Goal: Transaction & Acquisition: Book appointment/travel/reservation

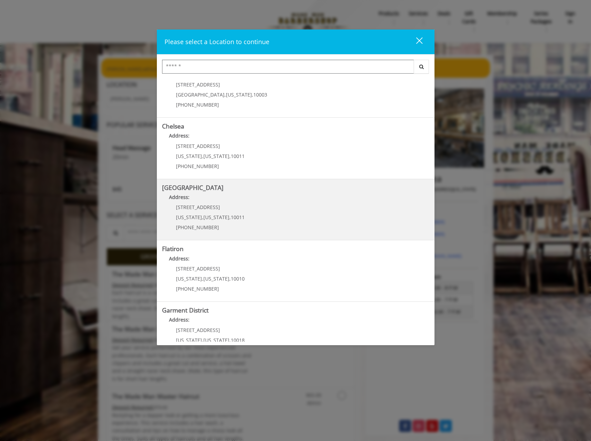
scroll to position [42, 0]
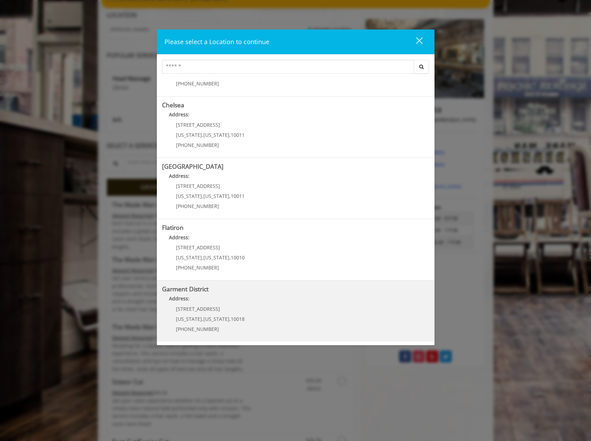
click at [197, 300] on District "Address:" at bounding box center [295, 300] width 267 height 11
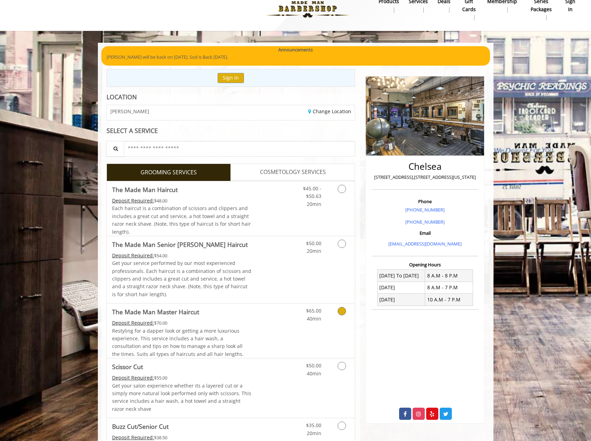
scroll to position [69, 0]
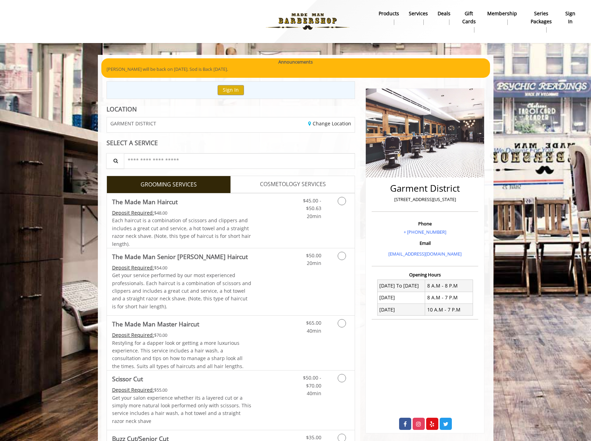
click at [283, 181] on span "COSMETOLOGY SERVICES" at bounding box center [293, 184] width 66 height 9
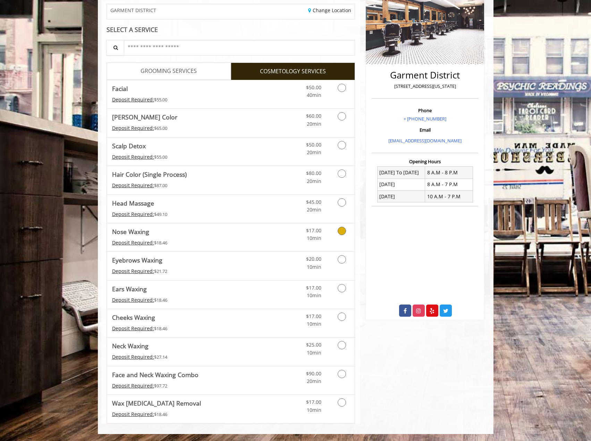
scroll to position [78, 0]
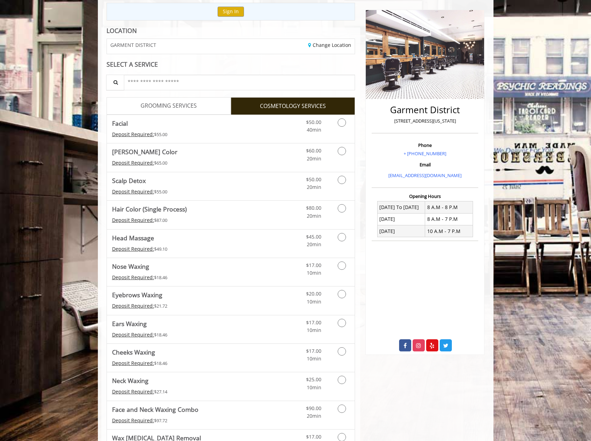
click at [165, 105] on span "GROOMING SERVICES" at bounding box center [169, 105] width 56 height 9
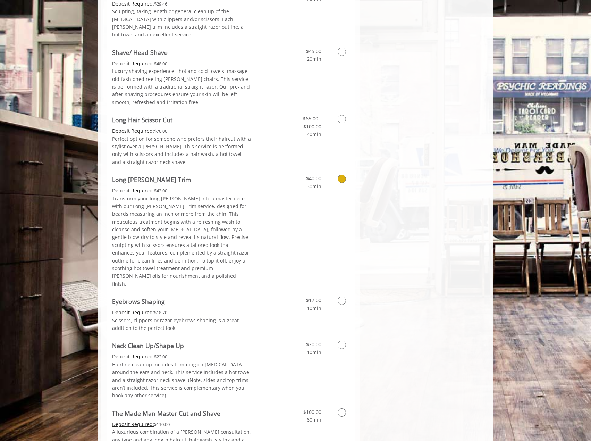
scroll to position [852, 0]
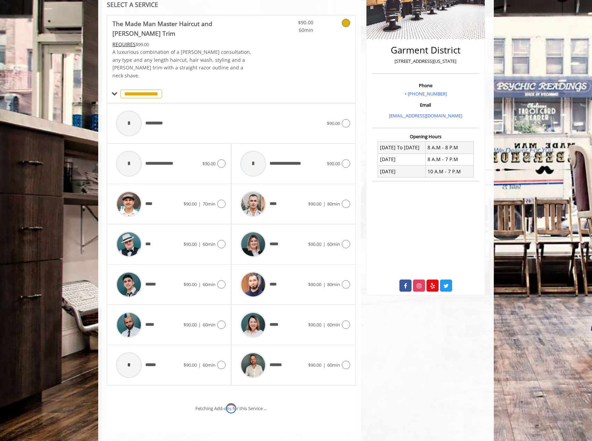
scroll to position [168, 0]
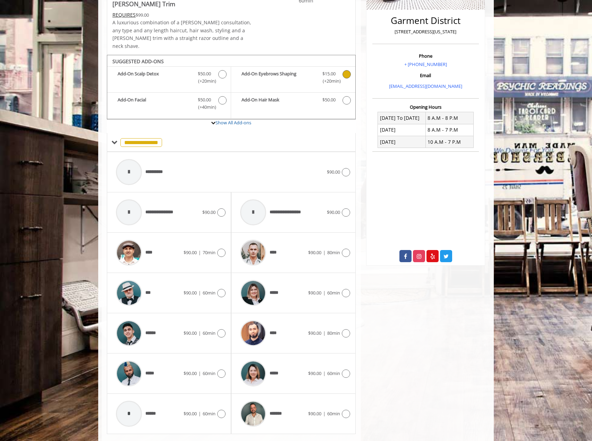
click at [347, 70] on icon "The Made Man Master Haircut and Beard Trim Add-onS" at bounding box center [347, 74] width 8 height 8
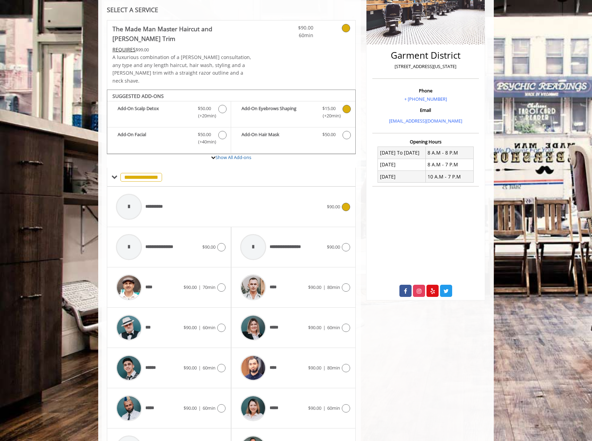
click at [320, 190] on div "**********" at bounding box center [220, 206] width 215 height 33
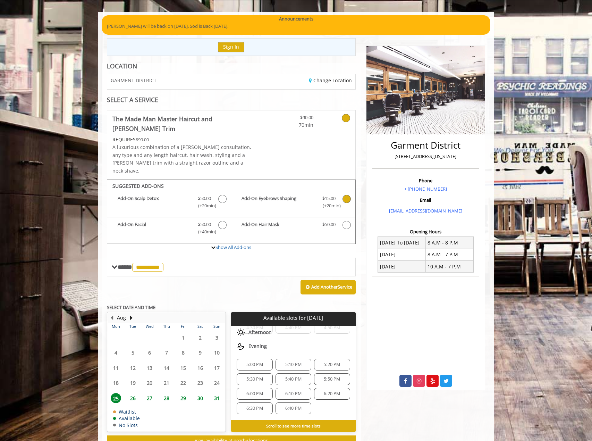
scroll to position [51, 0]
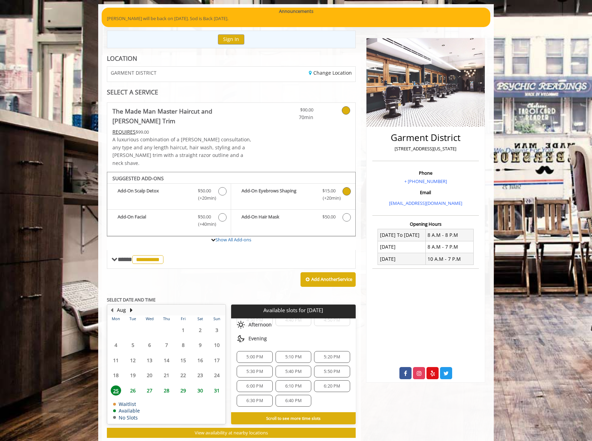
click at [132, 385] on span "26" at bounding box center [133, 390] width 10 height 10
click at [120, 385] on span "25" at bounding box center [116, 390] width 10 height 10
click at [249, 383] on span "6:00 PM" at bounding box center [255, 386] width 16 height 6
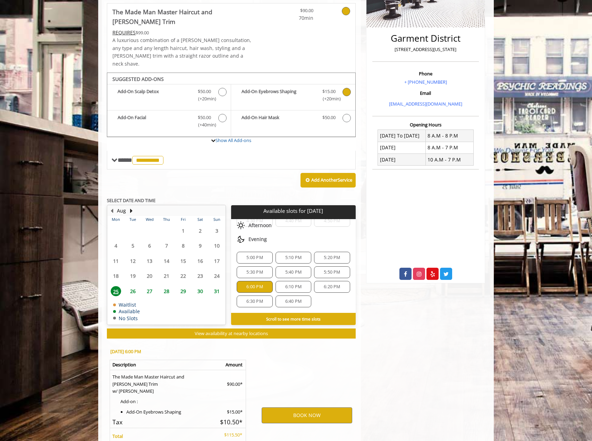
scroll to position [197, 0]
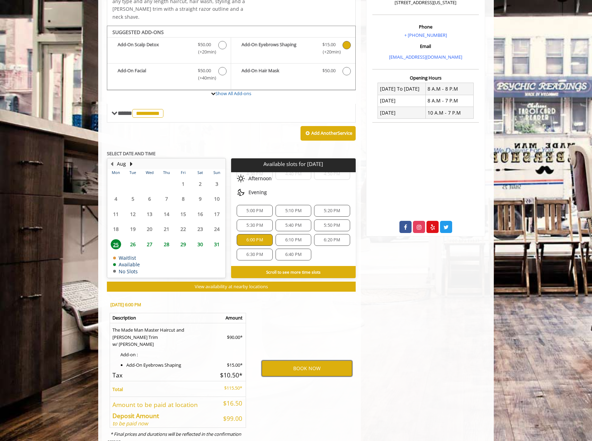
click at [322, 360] on button "BOOK NOW" at bounding box center [307, 368] width 91 height 16
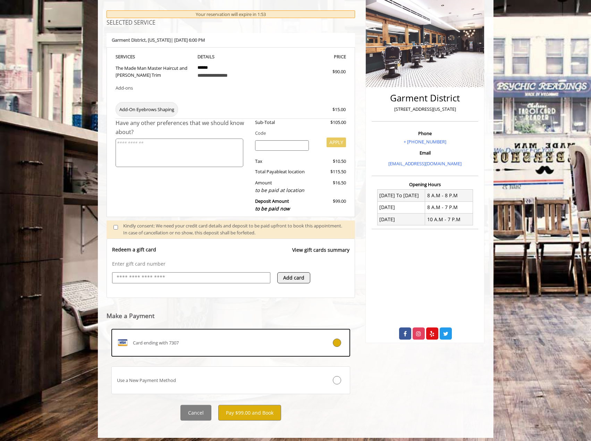
scroll to position [94, 0]
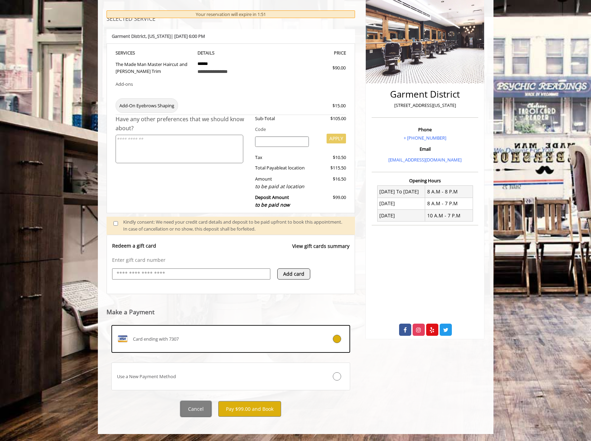
click at [192, 412] on button "Cancel" at bounding box center [196, 409] width 31 height 16
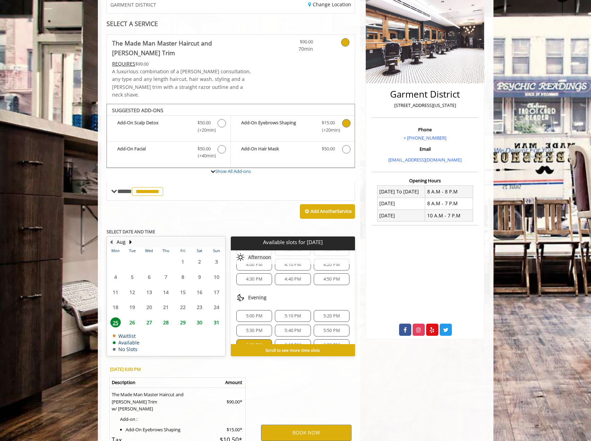
scroll to position [97, 0]
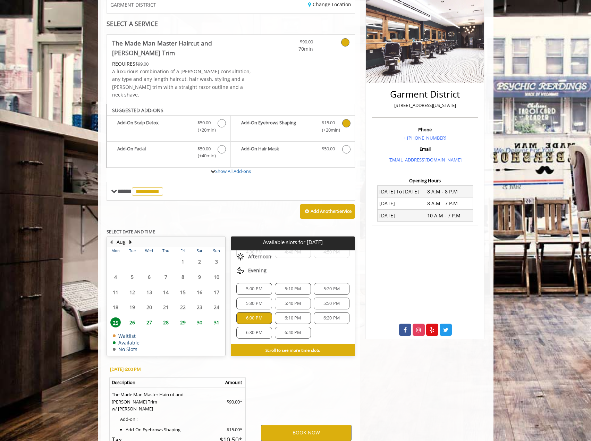
click at [289, 301] on span "5:40 PM" at bounding box center [293, 304] width 16 height 6
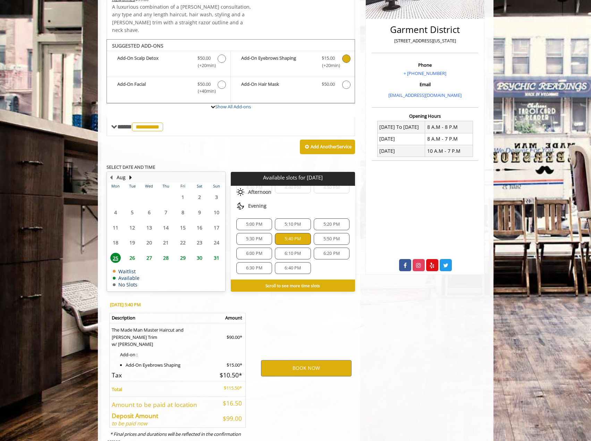
click at [313, 306] on div "BOOK NOW" at bounding box center [306, 368] width 108 height 147
click at [298, 360] on button "BOOK NOW" at bounding box center [306, 368] width 91 height 16
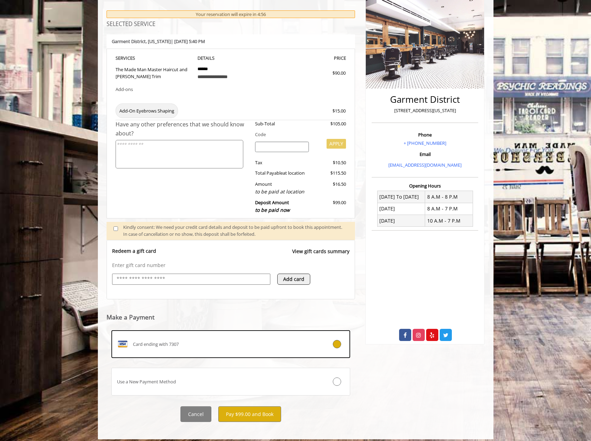
scroll to position [94, 0]
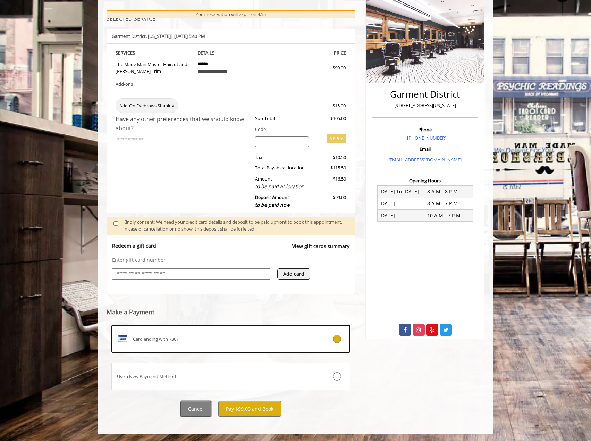
click at [191, 405] on button "Cancel" at bounding box center [196, 409] width 31 height 16
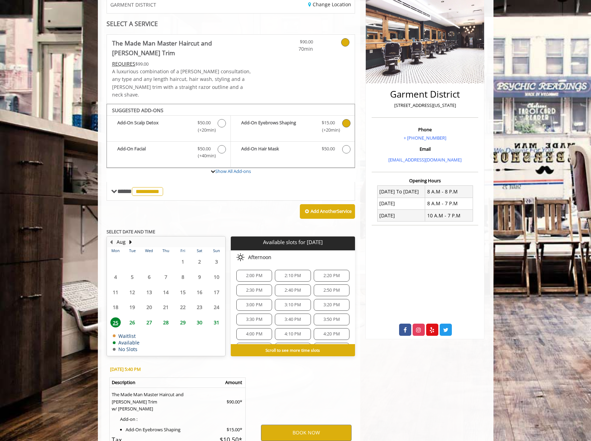
scroll to position [59, 0]
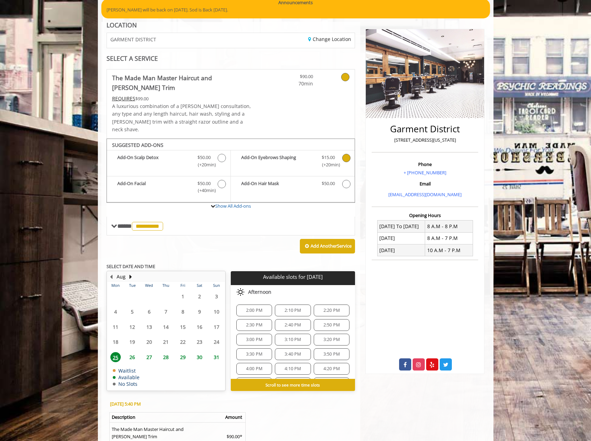
click at [134, 352] on span "26" at bounding box center [132, 357] width 10 height 10
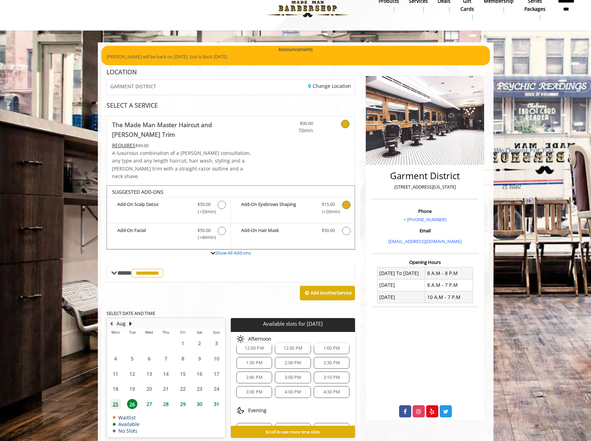
scroll to position [139, 0]
click at [116, 399] on span "25" at bounding box center [115, 404] width 10 height 10
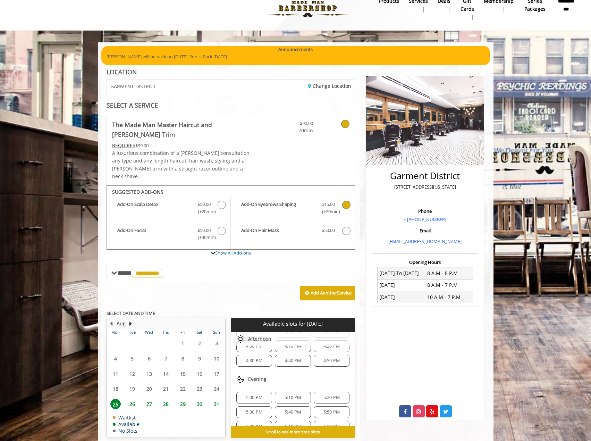
scroll to position [97, 0]
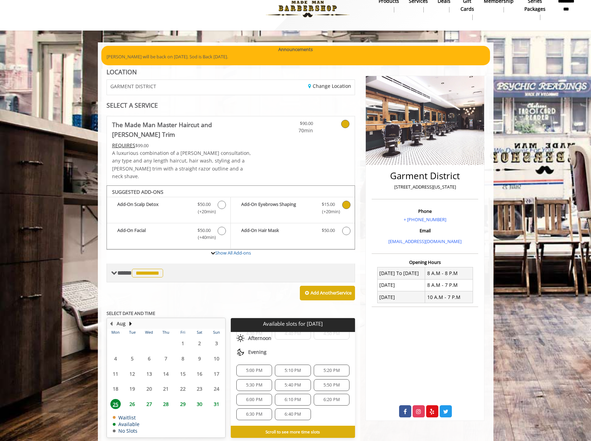
click at [123, 270] on span "**********" at bounding box center [141, 273] width 48 height 6
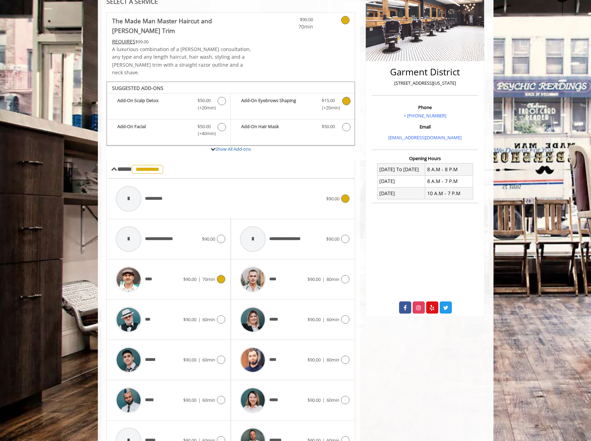
scroll to position [117, 0]
click at [223, 383] on div "***** $90.00 | 60min" at bounding box center [168, 399] width 113 height 33
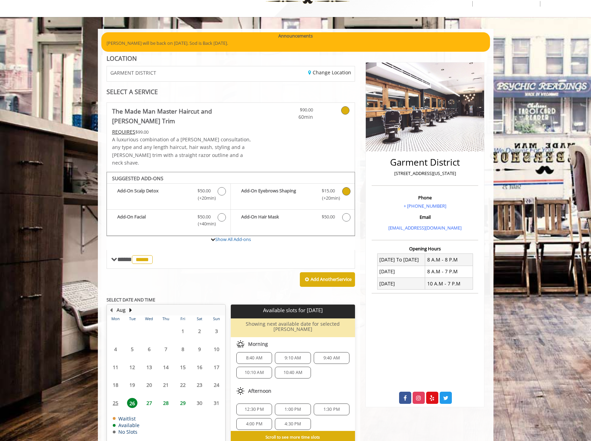
scroll to position [0, 0]
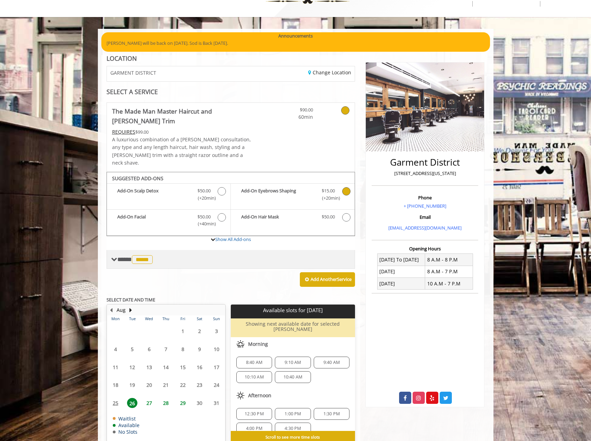
click at [128, 256] on span "**** ***** ********" at bounding box center [135, 259] width 37 height 6
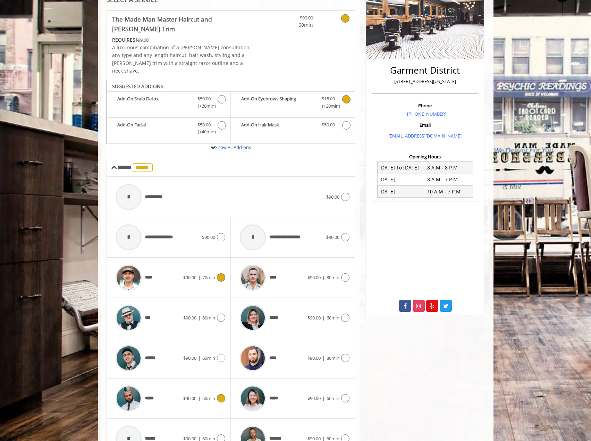
scroll to position [130, 0]
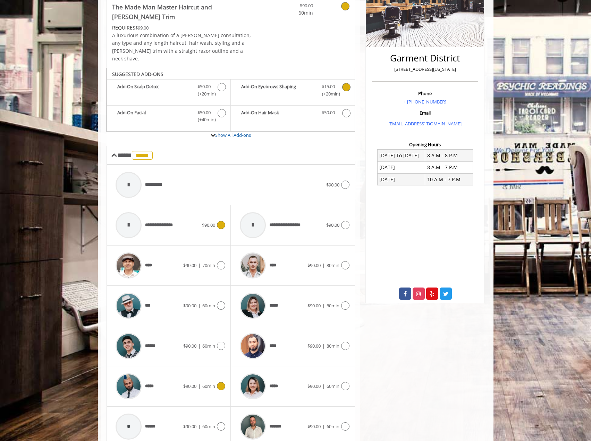
click at [223, 209] on div "**********" at bounding box center [168, 225] width 113 height 33
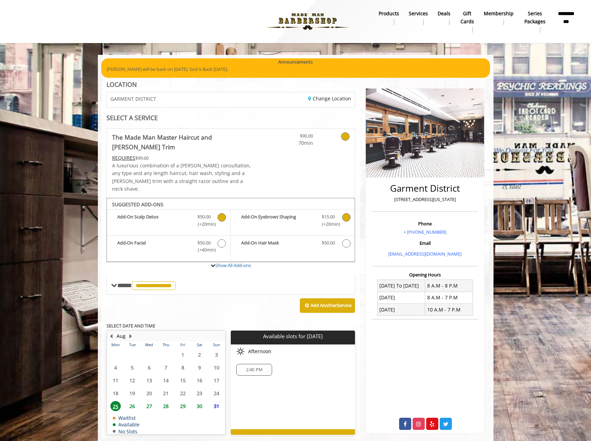
scroll to position [10, 0]
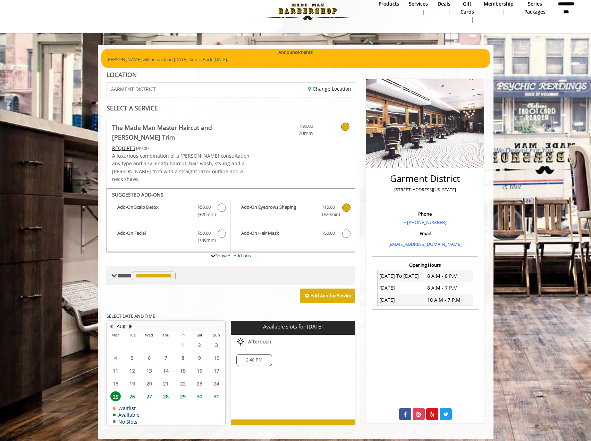
click at [175, 272] on span "**********" at bounding box center [154, 276] width 44 height 9
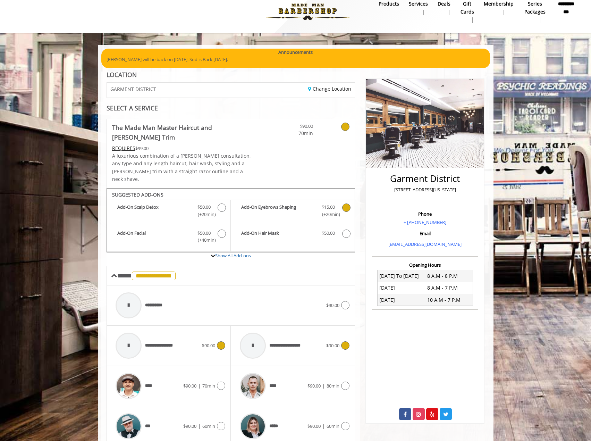
click at [313, 335] on div "**********" at bounding box center [281, 345] width 90 height 33
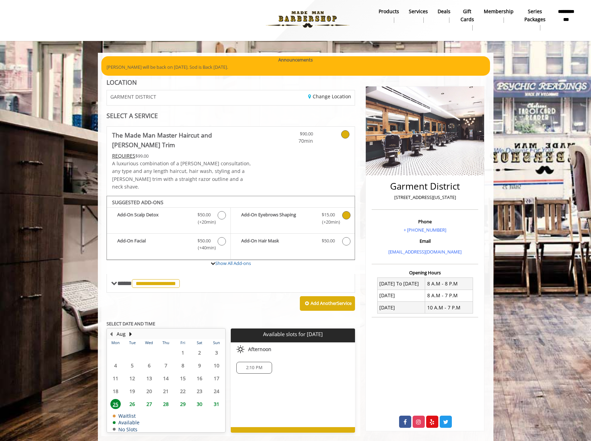
scroll to position [0, 0]
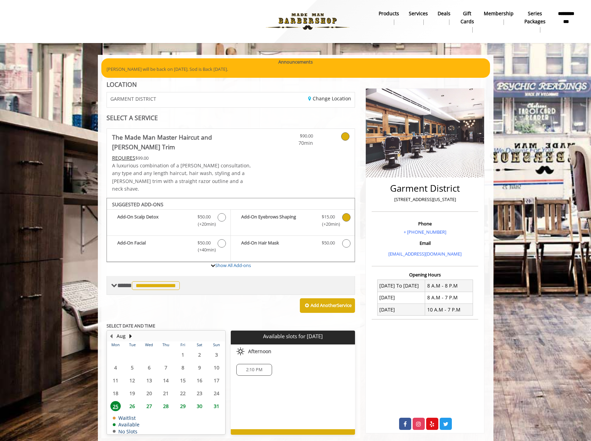
click at [120, 280] on div "**********" at bounding box center [146, 285] width 70 height 10
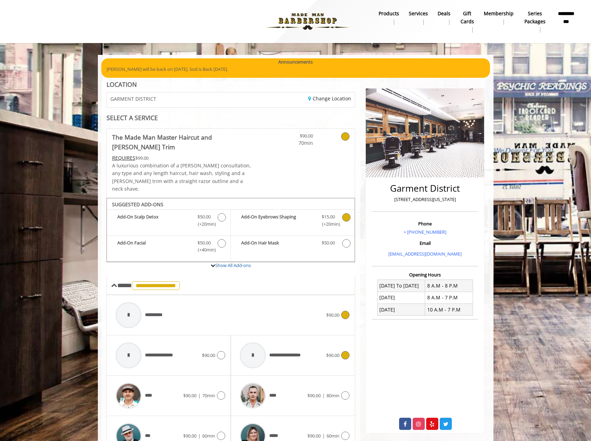
click at [201, 307] on div "**********" at bounding box center [219, 315] width 215 height 33
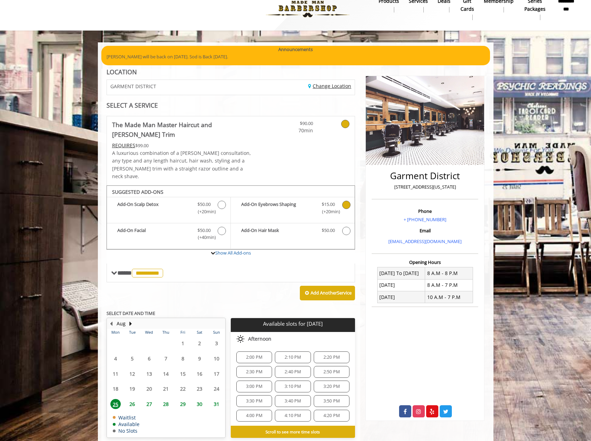
click at [325, 87] on link "Change Location" at bounding box center [329, 86] width 43 height 7
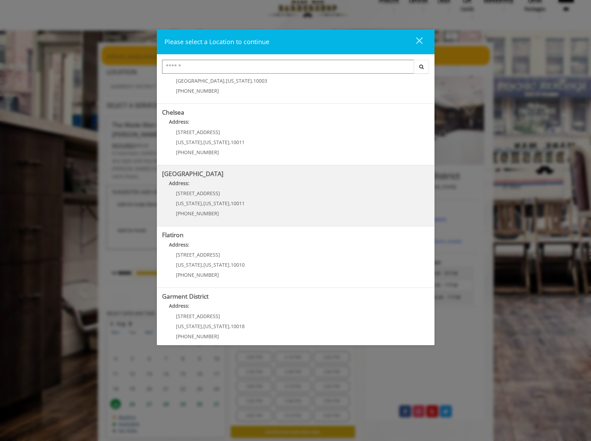
scroll to position [42, 0]
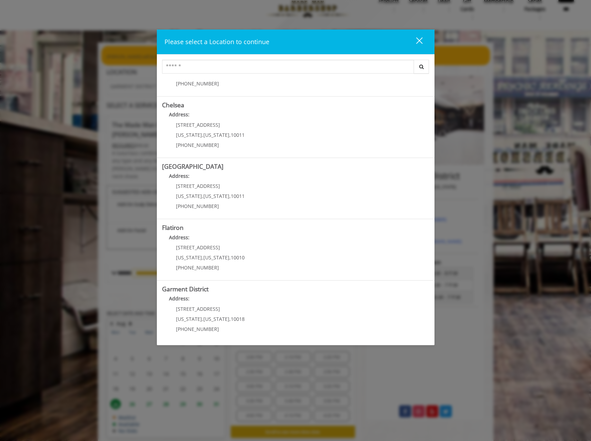
click at [415, 37] on div "close" at bounding box center [415, 42] width 14 height 10
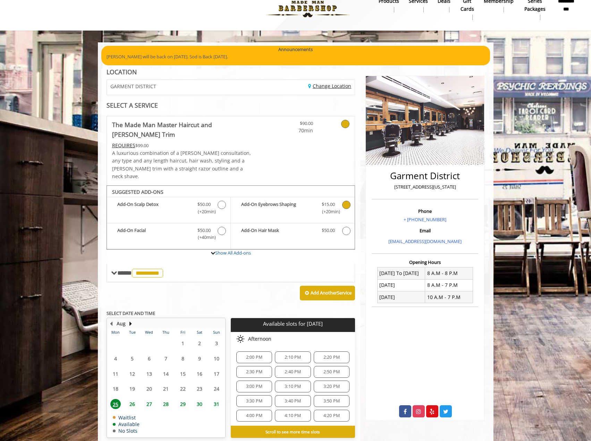
click at [327, 86] on link "Change Location" at bounding box center [329, 86] width 43 height 7
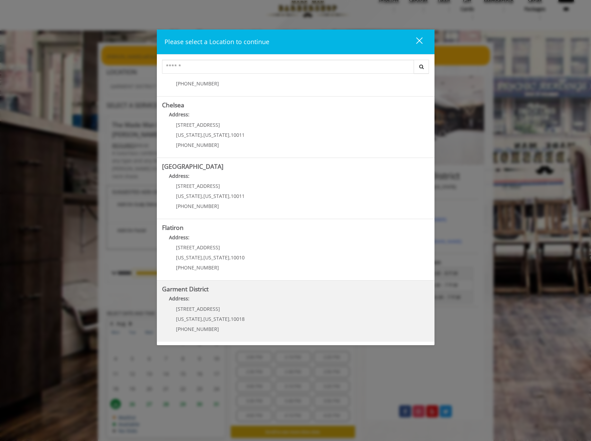
click at [185, 315] on div "1400 Broadway New York , New York , 10018 (212) 997-4247" at bounding box center [205, 321] width 86 height 30
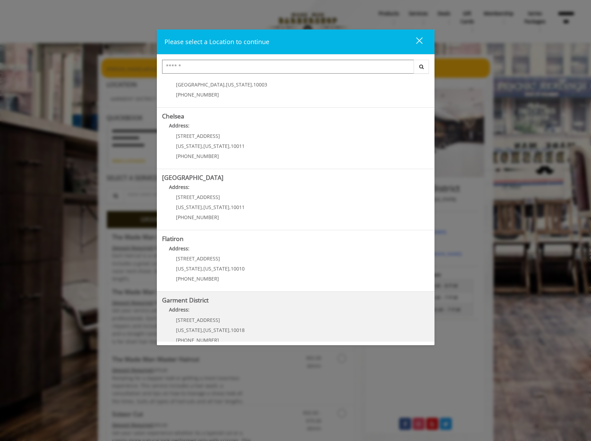
scroll to position [42, 0]
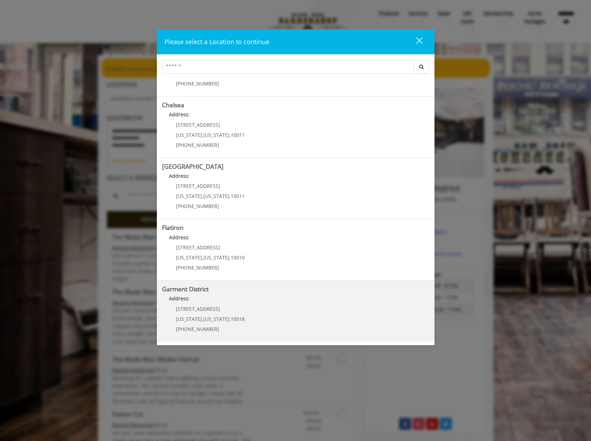
click at [207, 316] on span "[US_STATE]" at bounding box center [216, 319] width 26 height 7
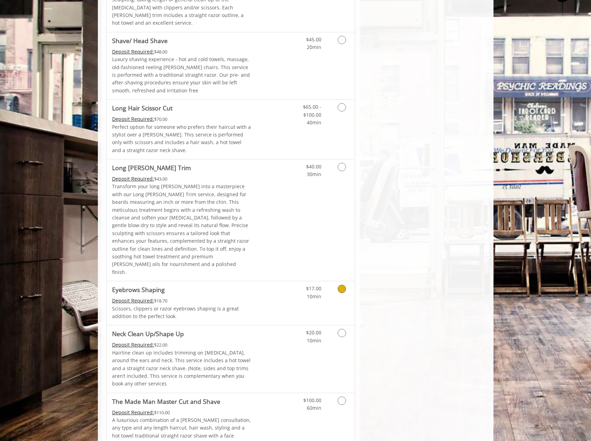
scroll to position [887, 0]
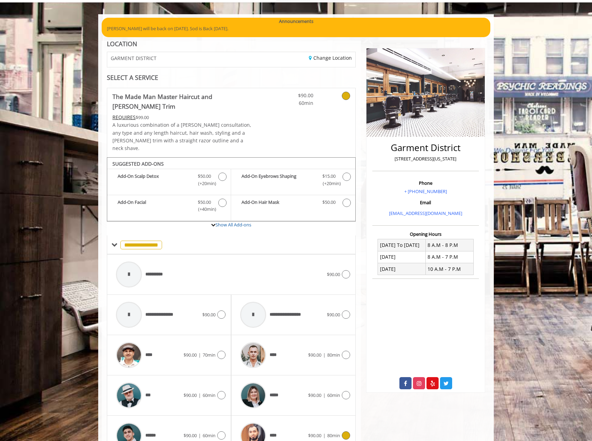
scroll to position [39, 0]
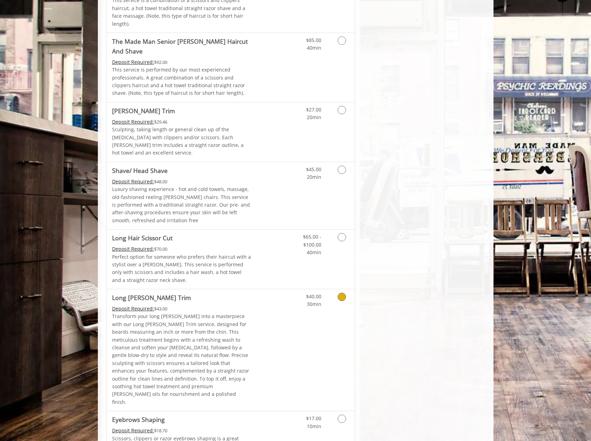
scroll to position [887, 0]
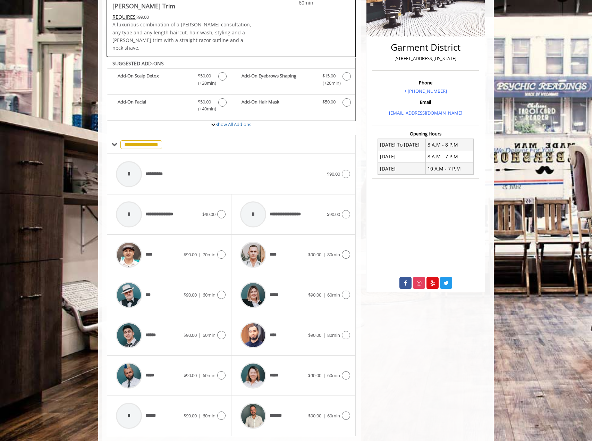
scroll to position [143, 0]
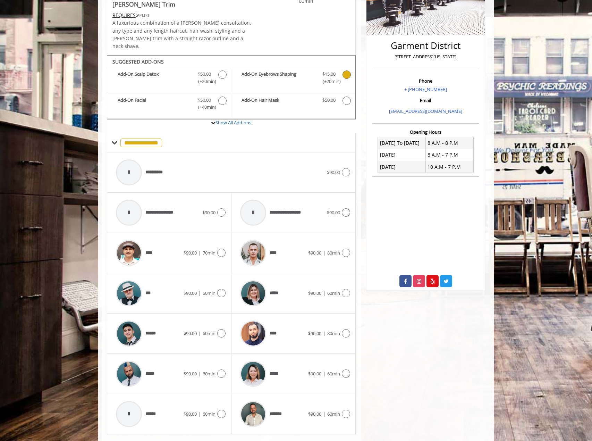
click at [346, 70] on icon "The Made Man Master Haircut and Beard Trim Add-onS" at bounding box center [347, 74] width 8 height 8
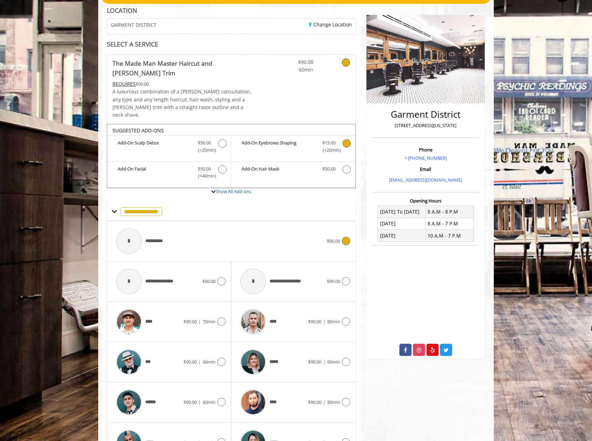
scroll to position [73, 0]
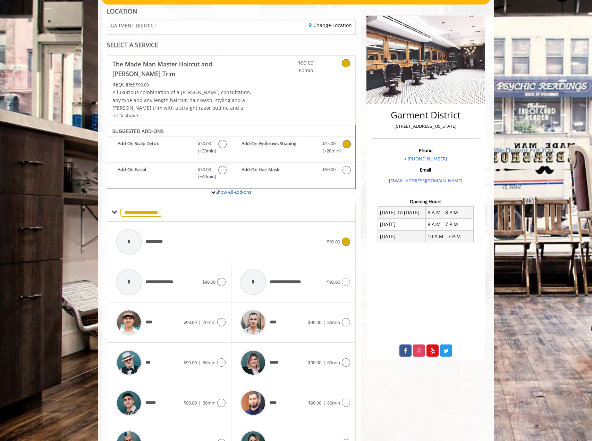
click at [180, 228] on div "**********" at bounding box center [220, 241] width 215 height 33
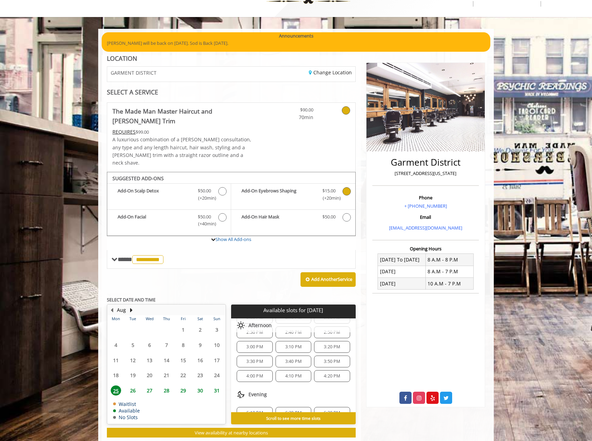
scroll to position [53, 0]
click at [251, 383] on span "6:10 PM" at bounding box center [255, 386] width 16 height 6
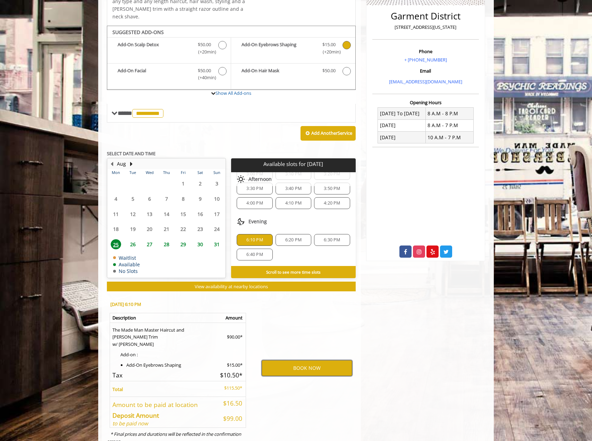
click at [318, 360] on button "BOOK NOW" at bounding box center [307, 368] width 91 height 16
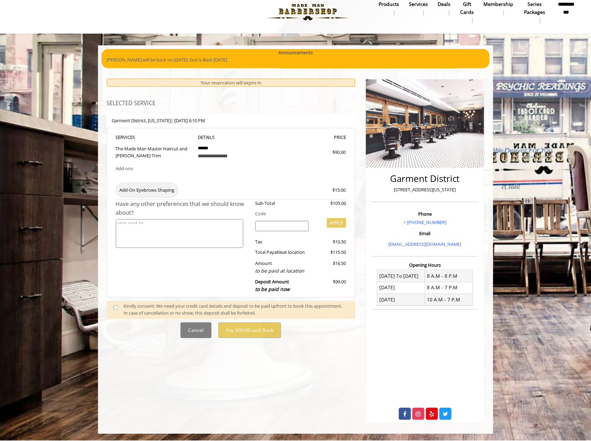
scroll to position [0, 0]
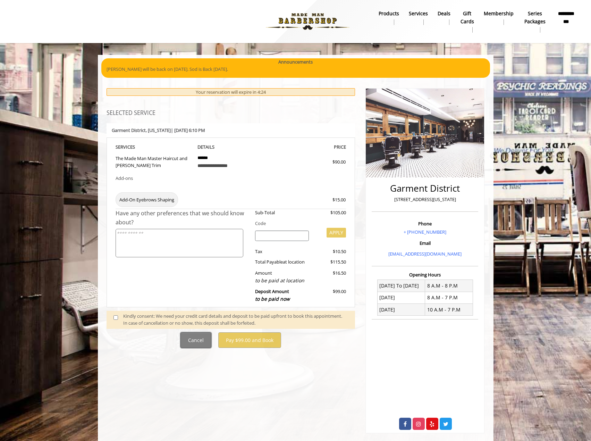
click at [197, 341] on button "Cancel" at bounding box center [196, 340] width 31 height 16
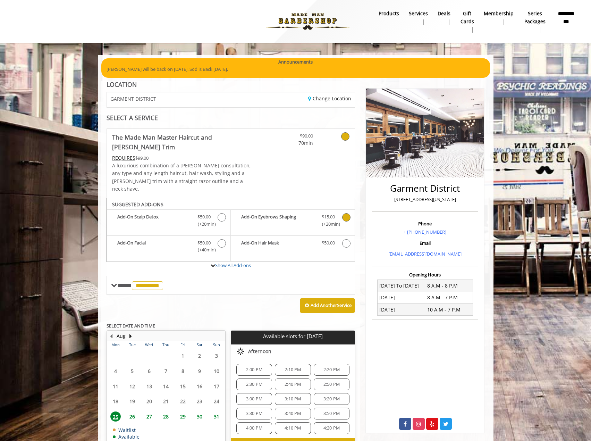
click at [135, 411] on span "26" at bounding box center [132, 416] width 10 height 10
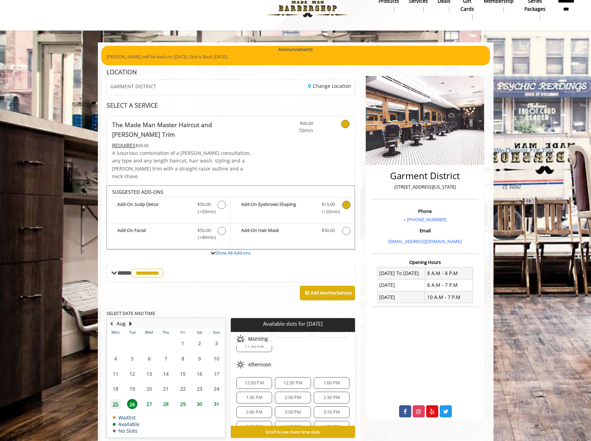
scroll to position [104, 0]
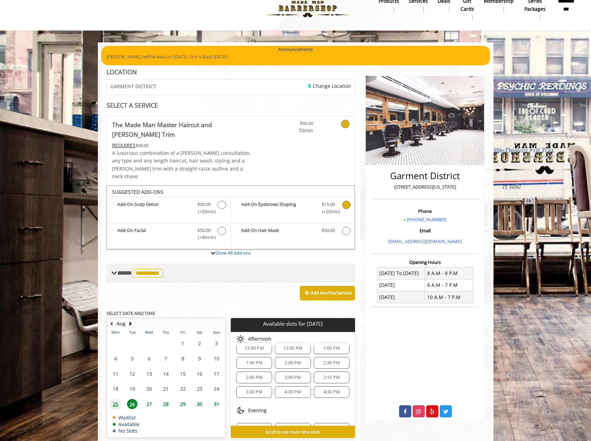
click at [153, 269] on span "**********" at bounding box center [147, 273] width 31 height 9
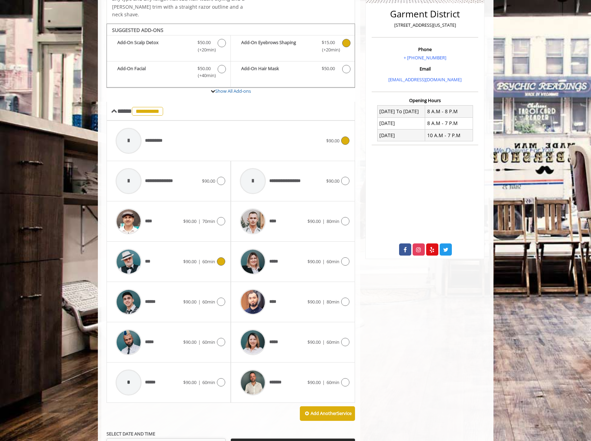
scroll to position [186, 0]
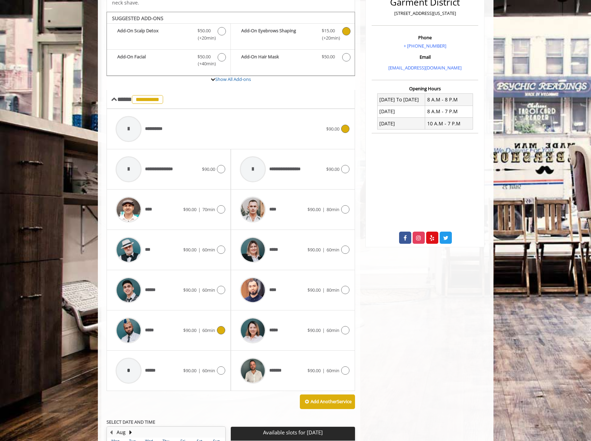
click at [193, 327] on span "$90.00" at bounding box center [189, 330] width 13 height 6
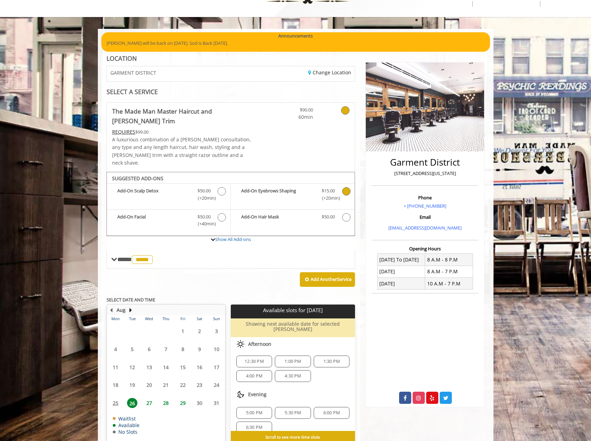
scroll to position [60, 0]
click at [324, 73] on link "Change Location" at bounding box center [329, 72] width 43 height 7
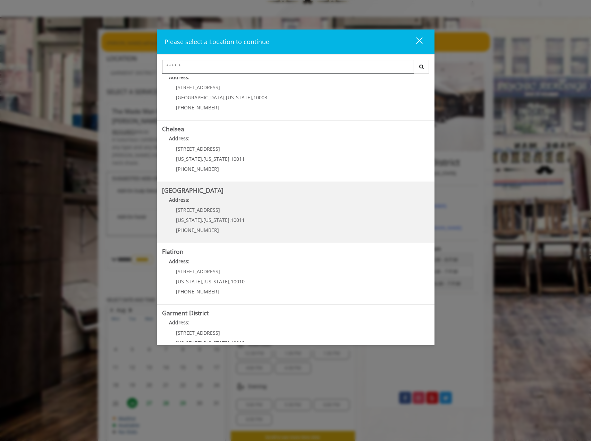
scroll to position [35, 0]
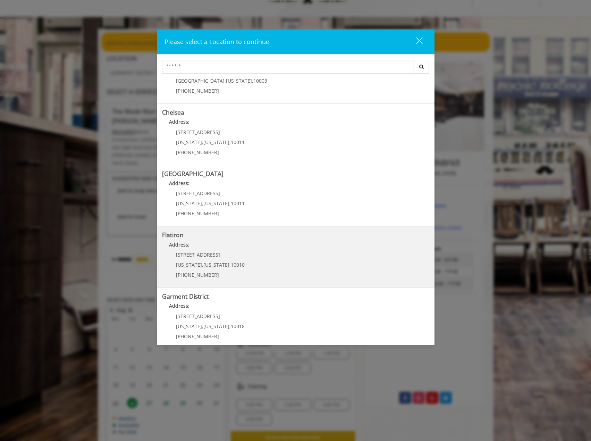
click at [241, 245] on "Address:" at bounding box center [295, 246] width 267 height 11
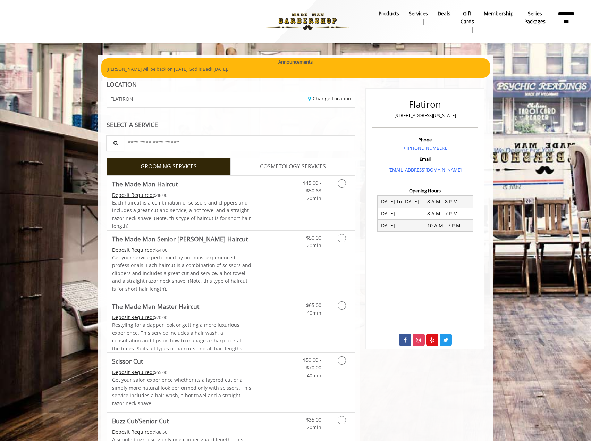
click at [325, 97] on link "Change Location" at bounding box center [329, 98] width 43 height 7
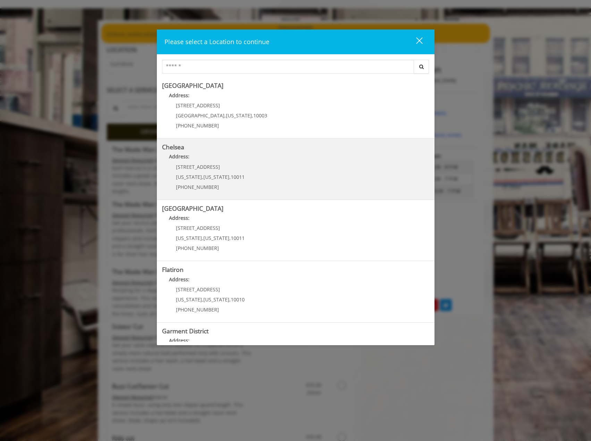
click at [251, 156] on p "Address:" at bounding box center [295, 158] width 267 height 11
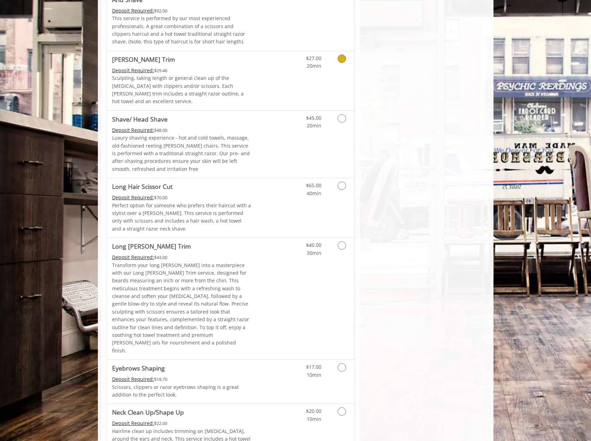
scroll to position [924, 0]
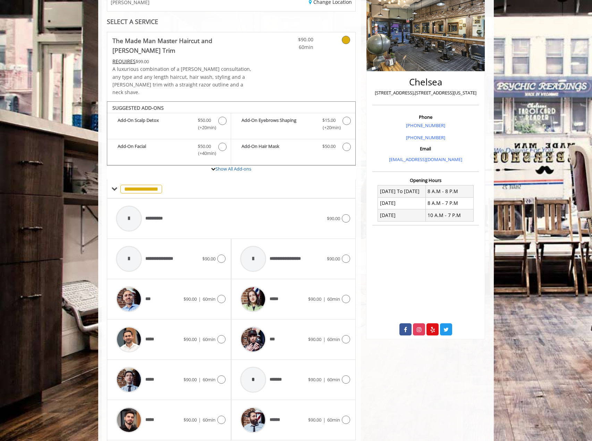
scroll to position [143, 0]
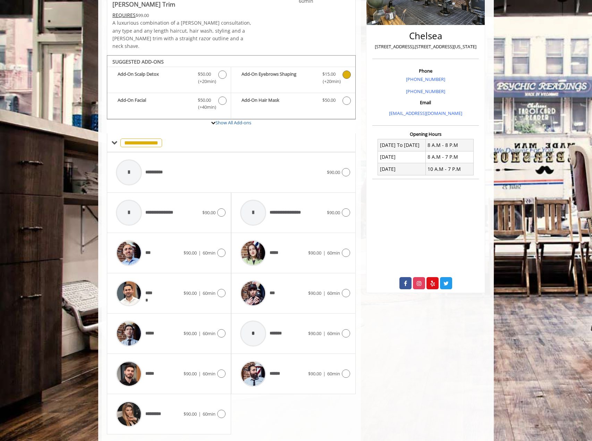
click at [349, 70] on icon "The Made Man Master Haircut and Beard Trim Add-onS" at bounding box center [347, 74] width 8 height 8
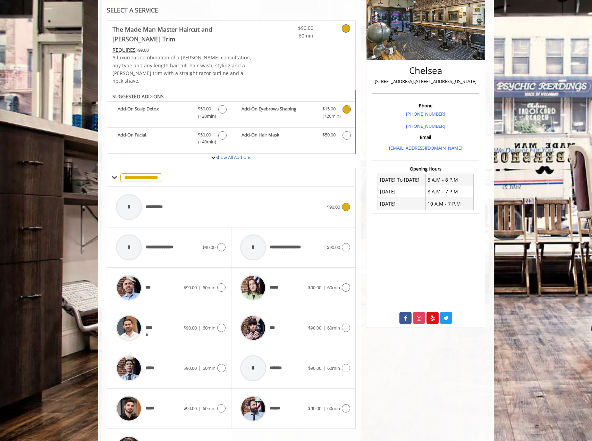
click at [283, 191] on div "**********" at bounding box center [220, 207] width 215 height 33
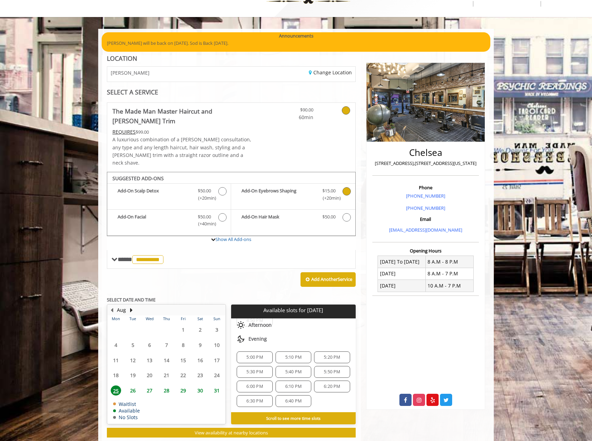
scroll to position [111, 0]
click at [252, 383] on span "6:00 PM" at bounding box center [255, 386] width 16 height 6
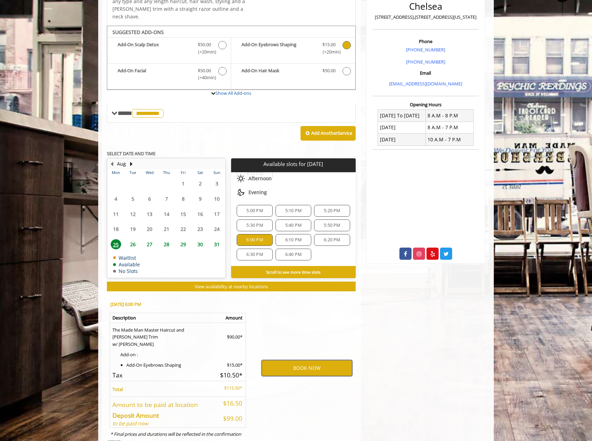
click at [291, 360] on button "BOOK NOW" at bounding box center [307, 368] width 91 height 16
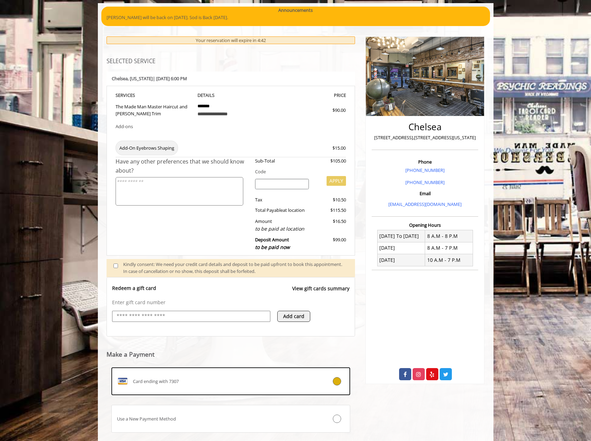
scroll to position [25, 0]
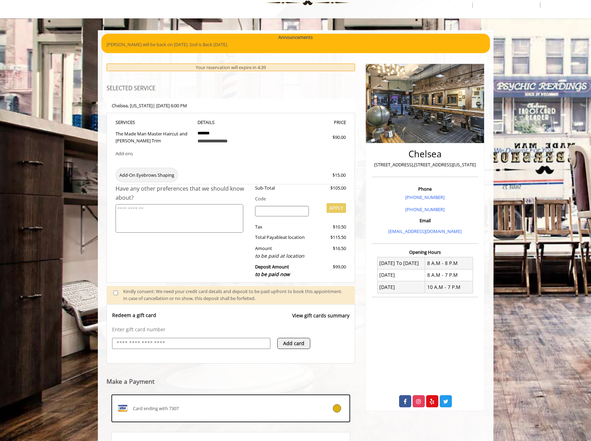
click at [384, 167] on p "[STREET_ADDRESS],[STREET_ADDRESS][US_STATE]" at bounding box center [425, 164] width 103 height 7
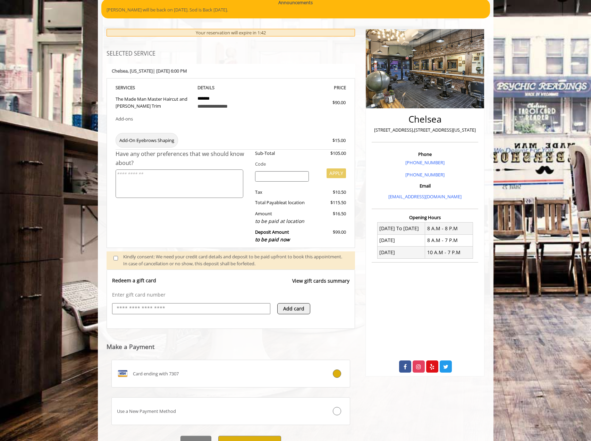
scroll to position [94, 0]
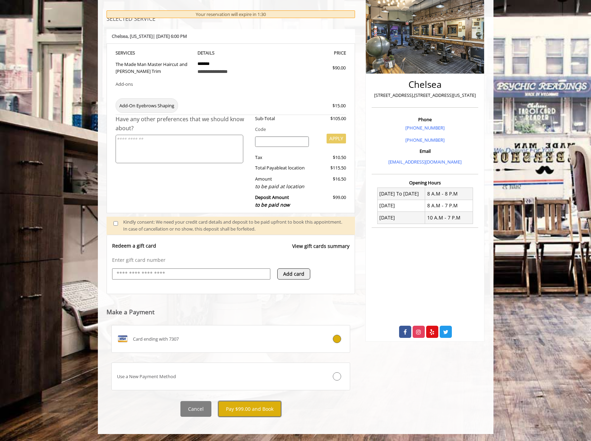
click at [259, 409] on button "Pay $99.00 and Book" at bounding box center [249, 409] width 63 height 16
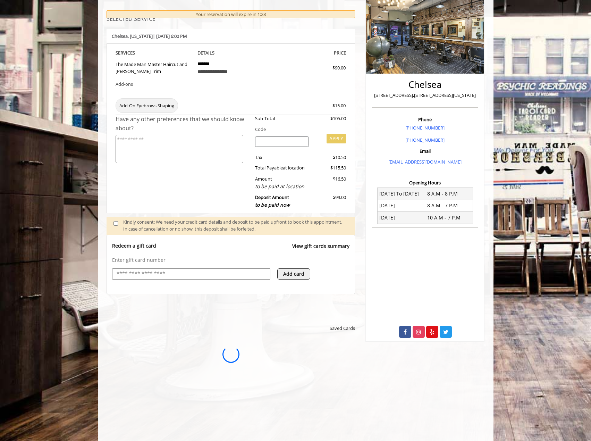
scroll to position [0, 0]
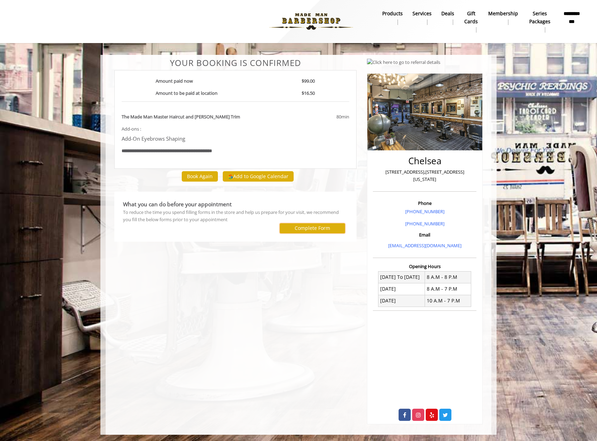
click at [293, 227] on button "Complete Form" at bounding box center [312, 228] width 65 height 10
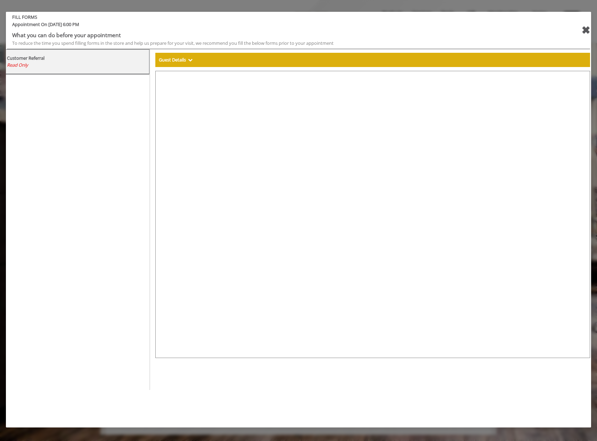
select select "***"
